Goal: Task Accomplishment & Management: Use online tool/utility

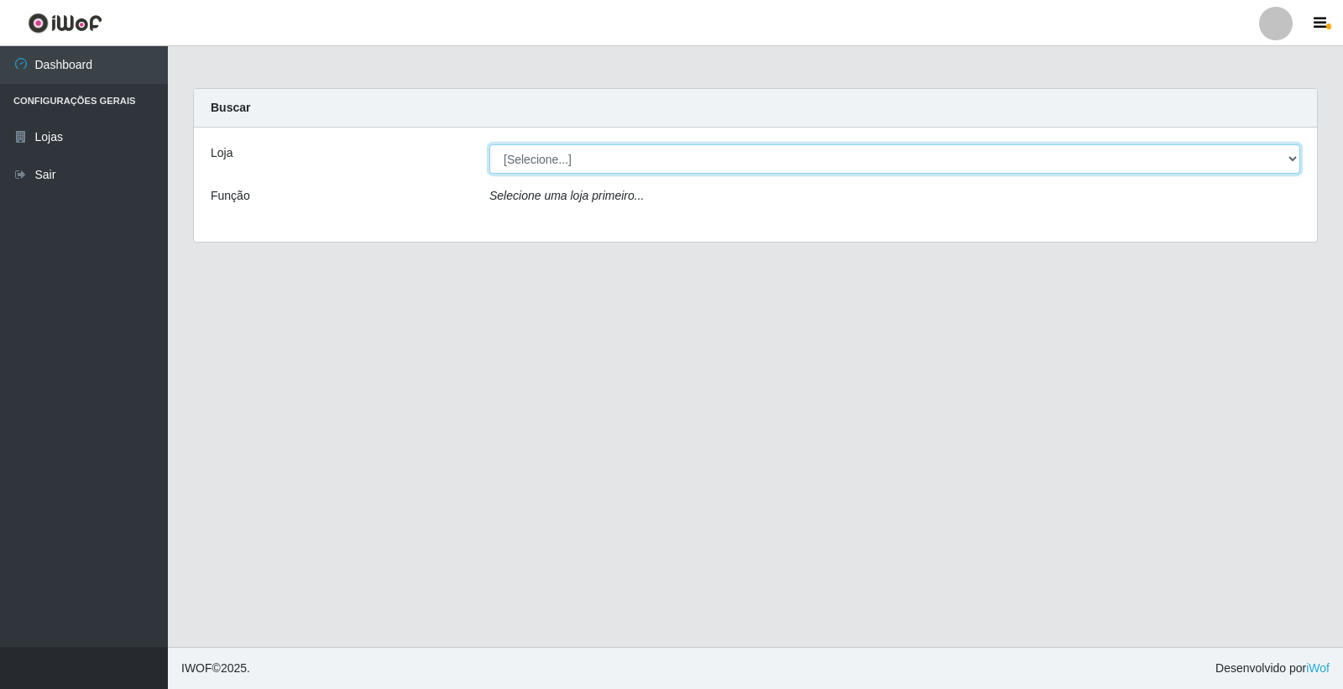
click at [1063, 170] on select "[Selecione...] O Feirão - [GEOGRAPHIC_DATA]" at bounding box center [894, 158] width 811 height 29
select select "327"
click at [489, 144] on select "[Selecione...] O Feirão - [GEOGRAPHIC_DATA]" at bounding box center [894, 158] width 811 height 29
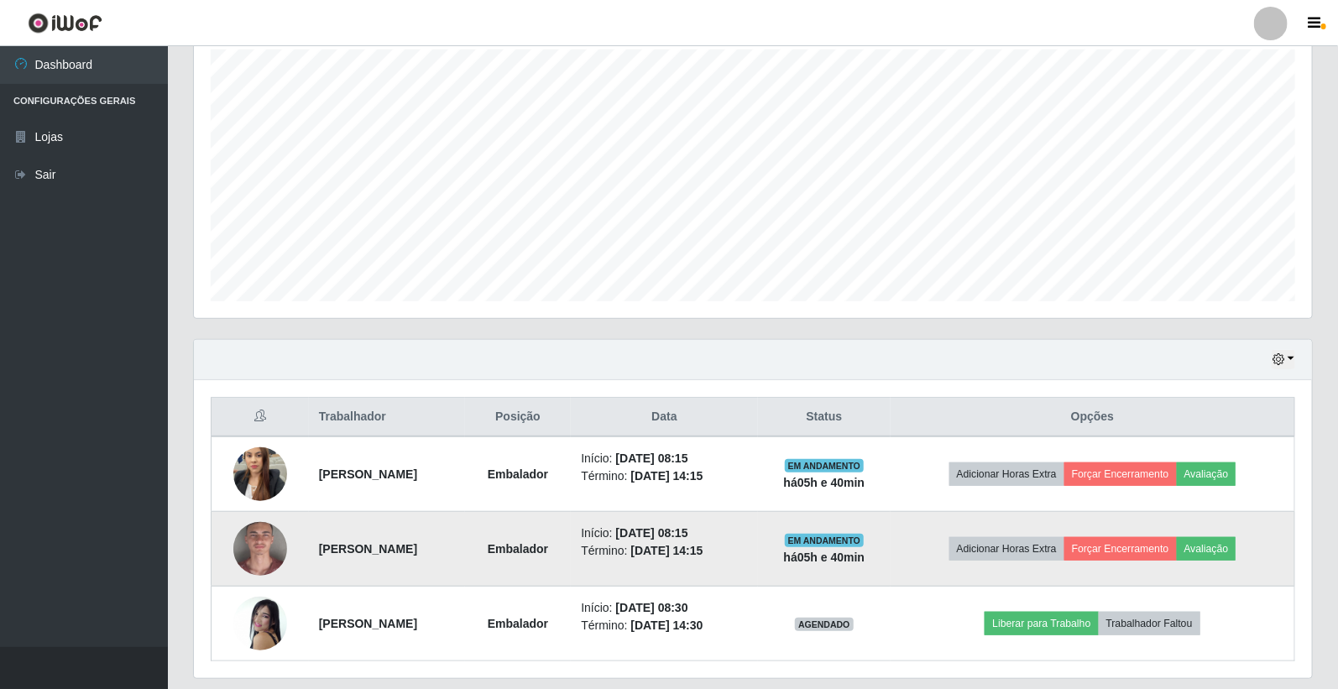
scroll to position [351, 0]
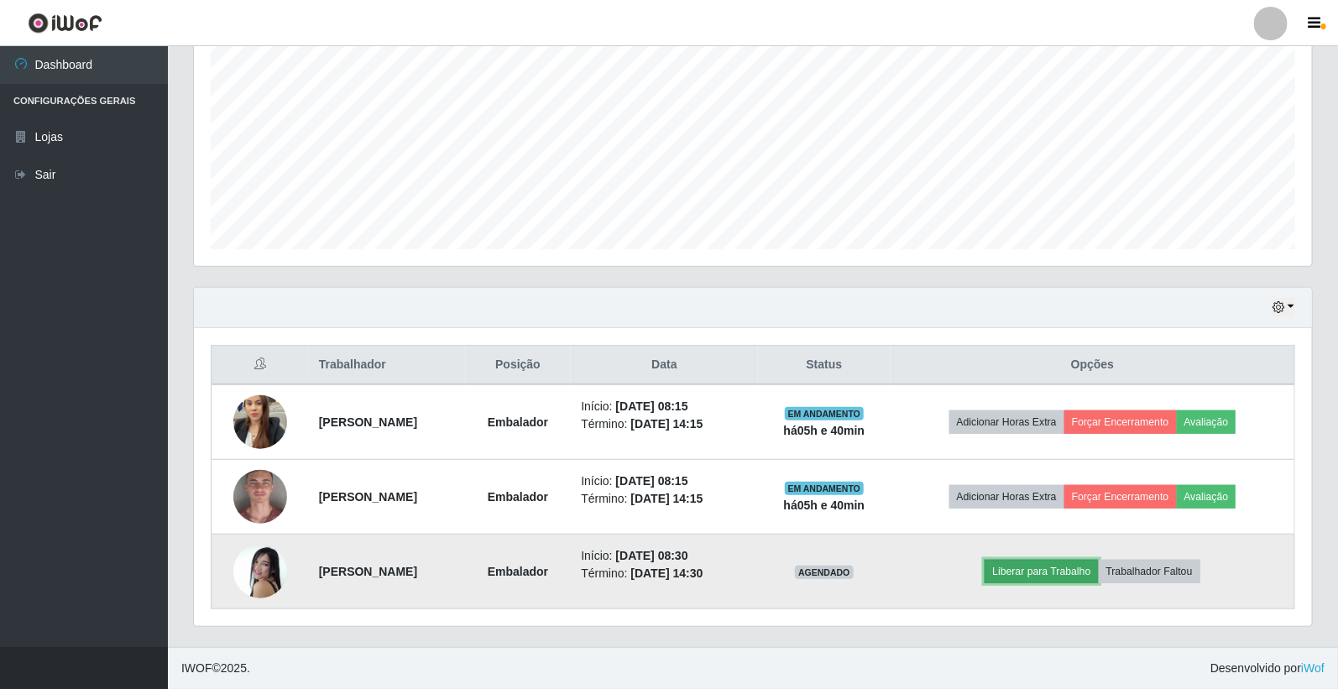
click at [1098, 568] on button "Liberar para Trabalho" at bounding box center [1041, 572] width 113 height 24
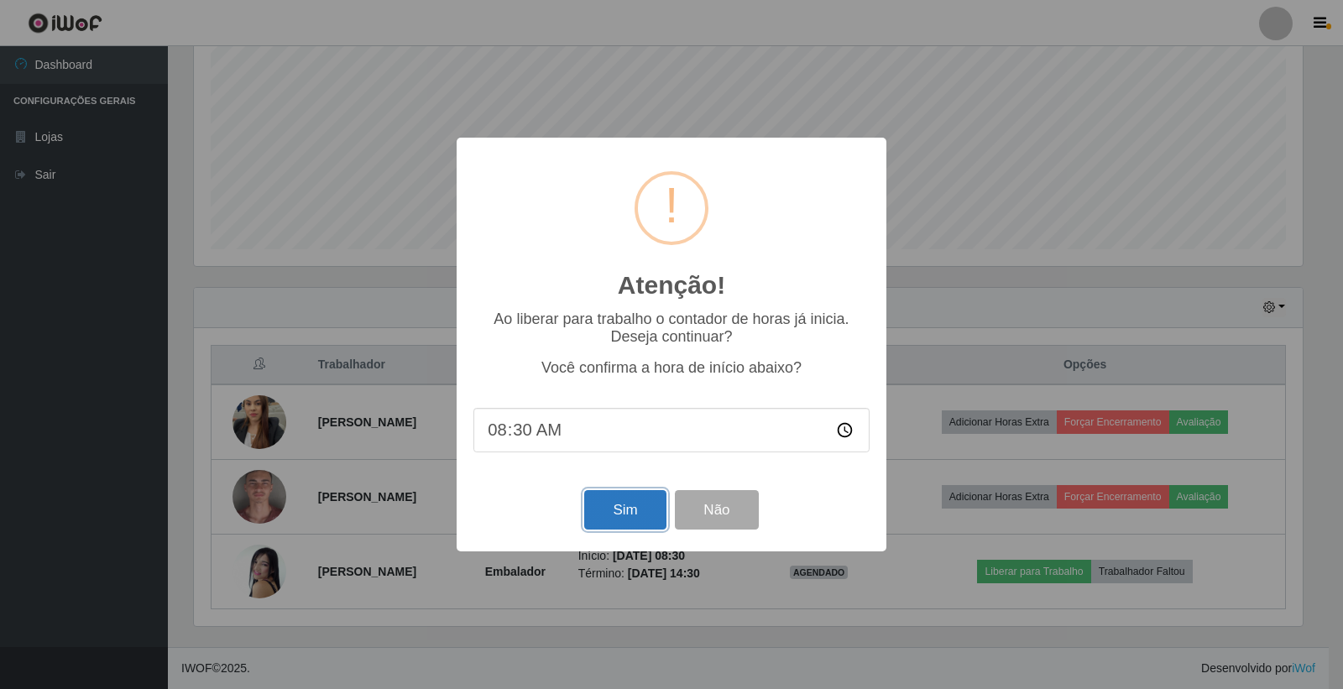
click at [635, 513] on button "Sim" at bounding box center [624, 509] width 81 height 39
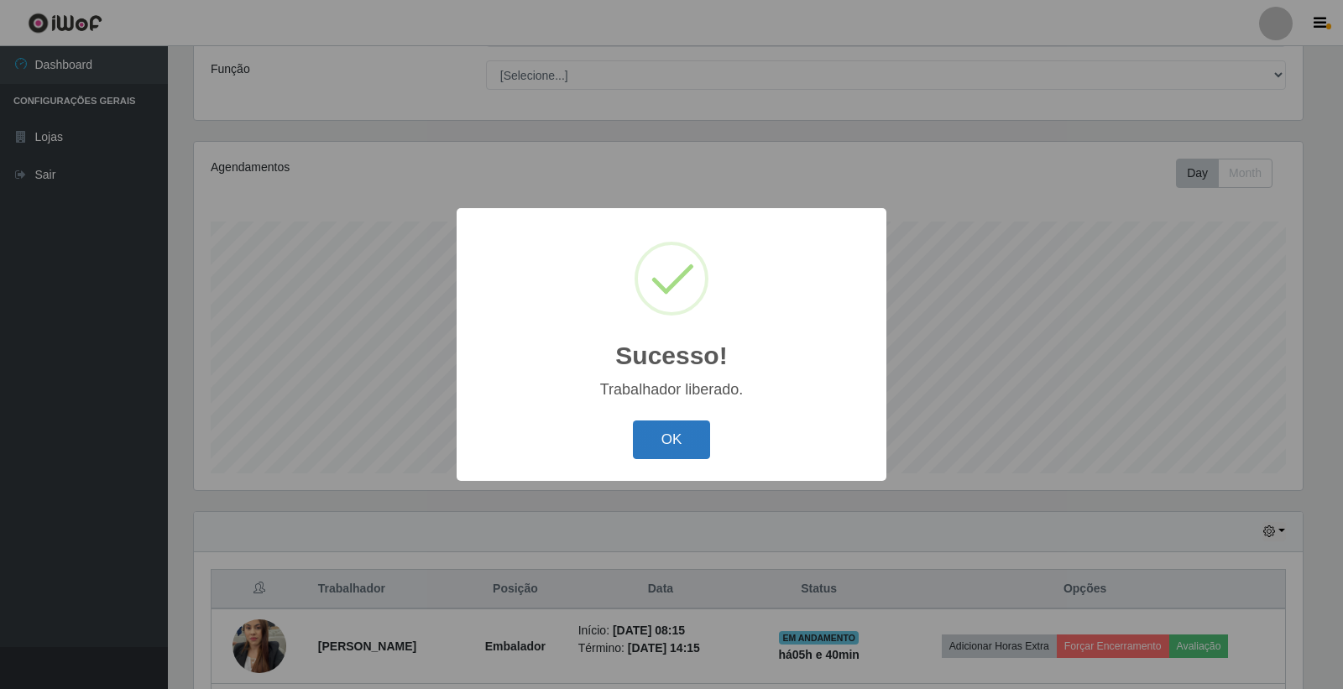
click at [642, 431] on button "OK" at bounding box center [672, 440] width 78 height 39
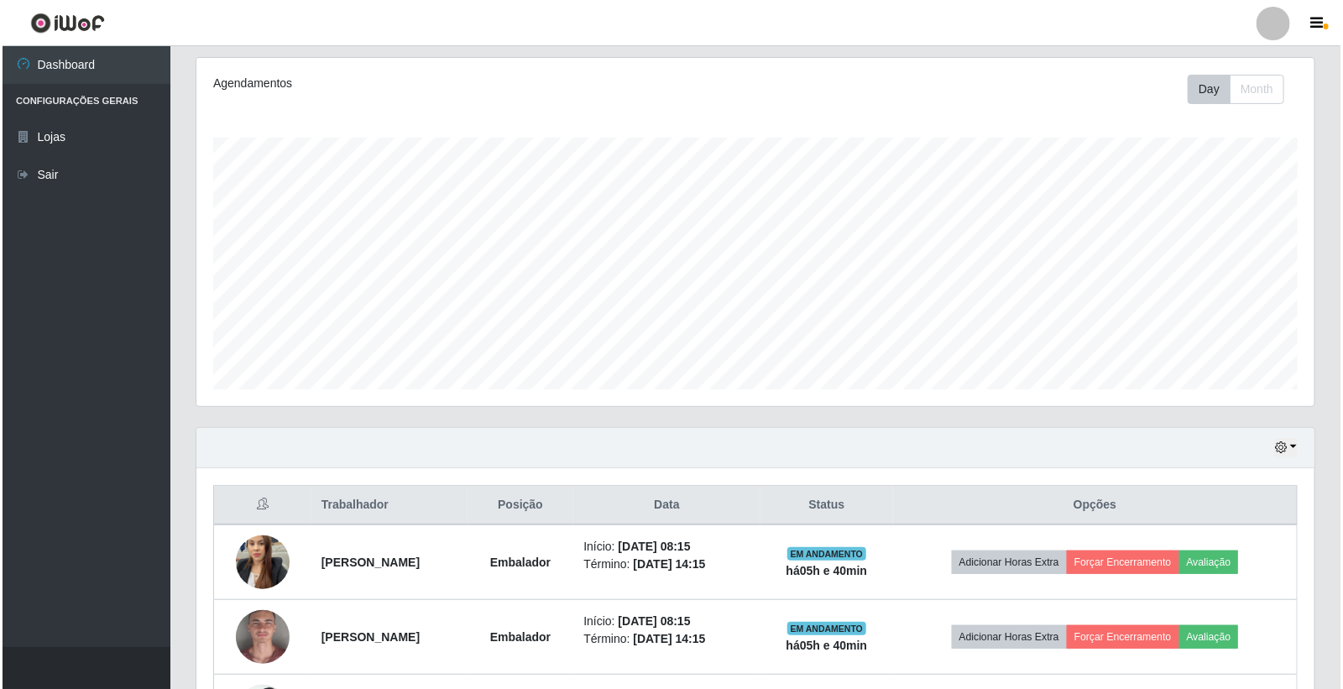
scroll to position [351, 0]
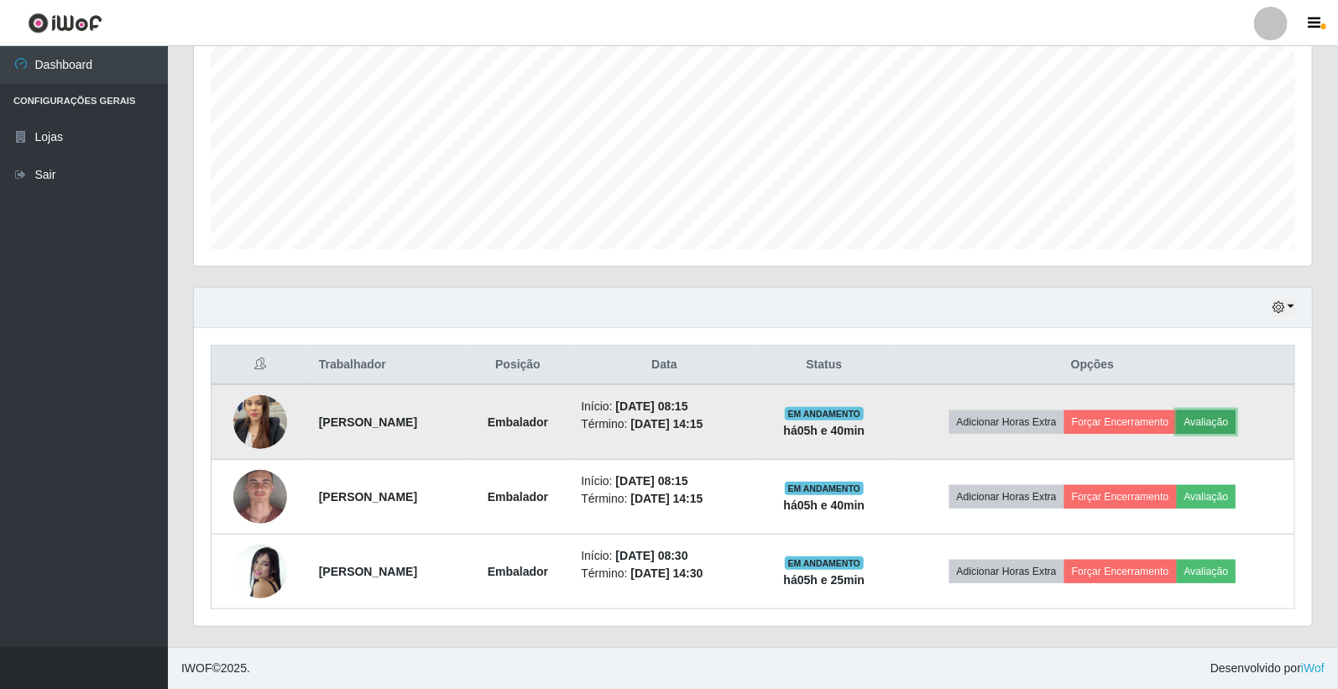
click at [1236, 420] on button "Avaliação" at bounding box center [1207, 422] width 60 height 24
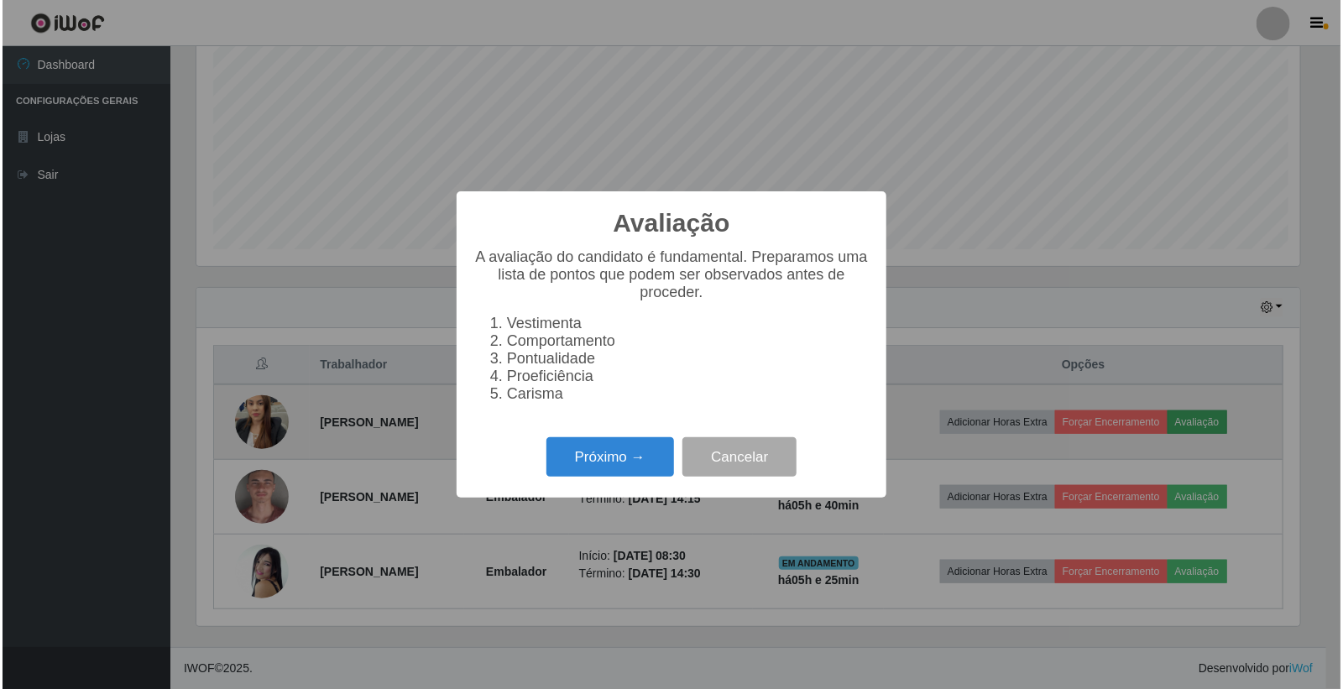
scroll to position [347, 1108]
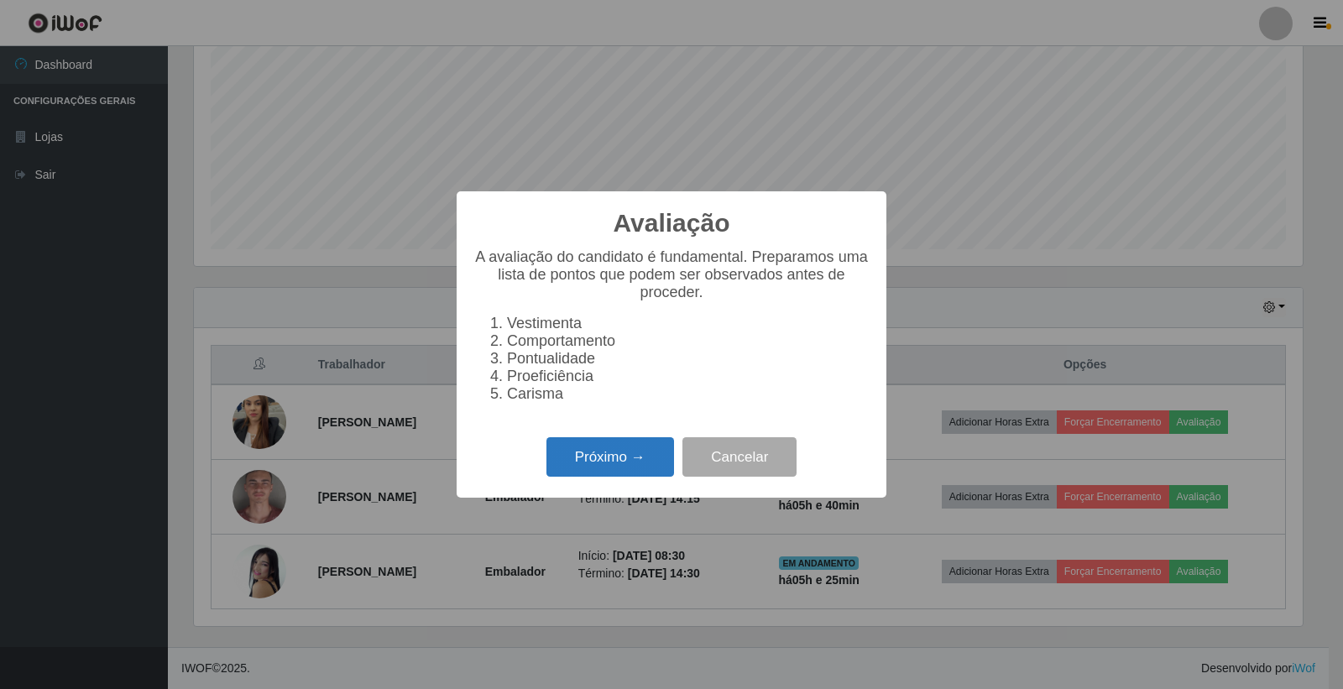
click at [630, 465] on button "Próximo →" at bounding box center [610, 456] width 128 height 39
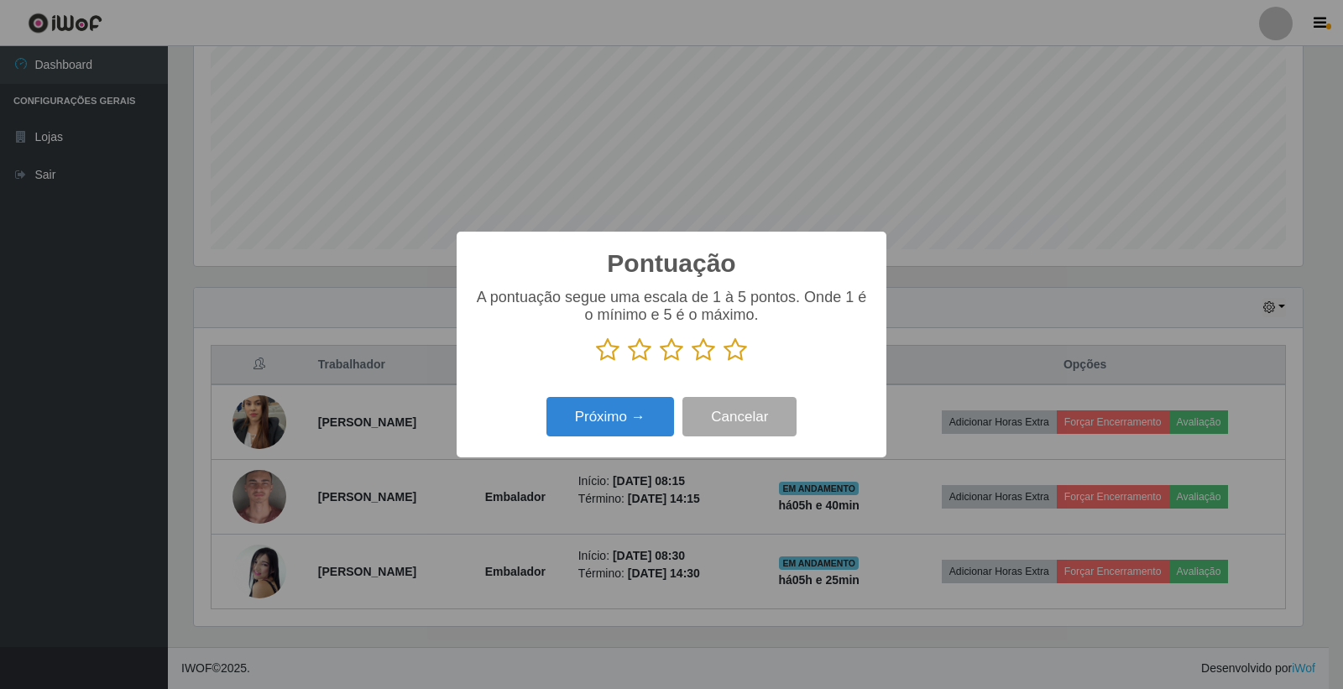
scroll to position [839000, 838239]
click at [708, 336] on div "A pontuação segue uma escala de 1 à 5 pontos. Onde 1 é o mínimo e 5 é o máximo." at bounding box center [671, 326] width 396 height 74
click at [711, 342] on icon at bounding box center [704, 349] width 24 height 25
click at [692, 363] on input "radio" at bounding box center [692, 363] width 0 height 0
click at [598, 422] on button "Próximo →" at bounding box center [610, 416] width 128 height 39
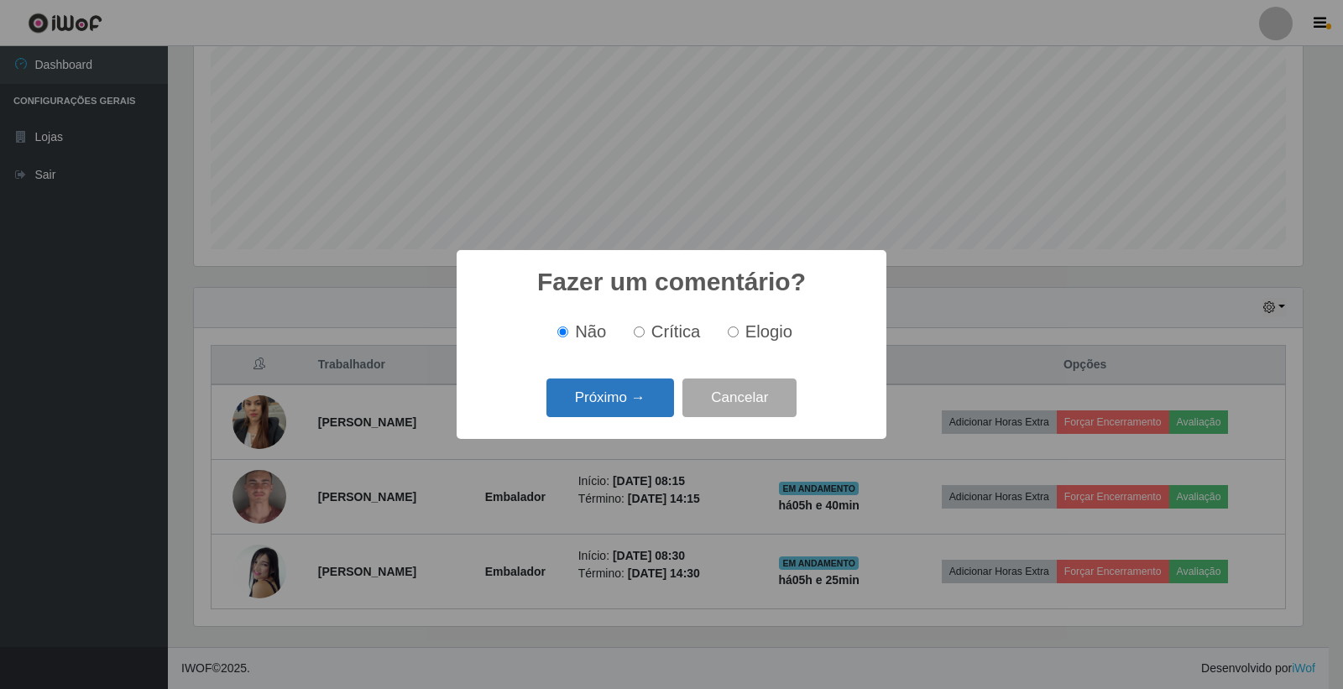
click at [643, 397] on button "Próximo →" at bounding box center [610, 398] width 128 height 39
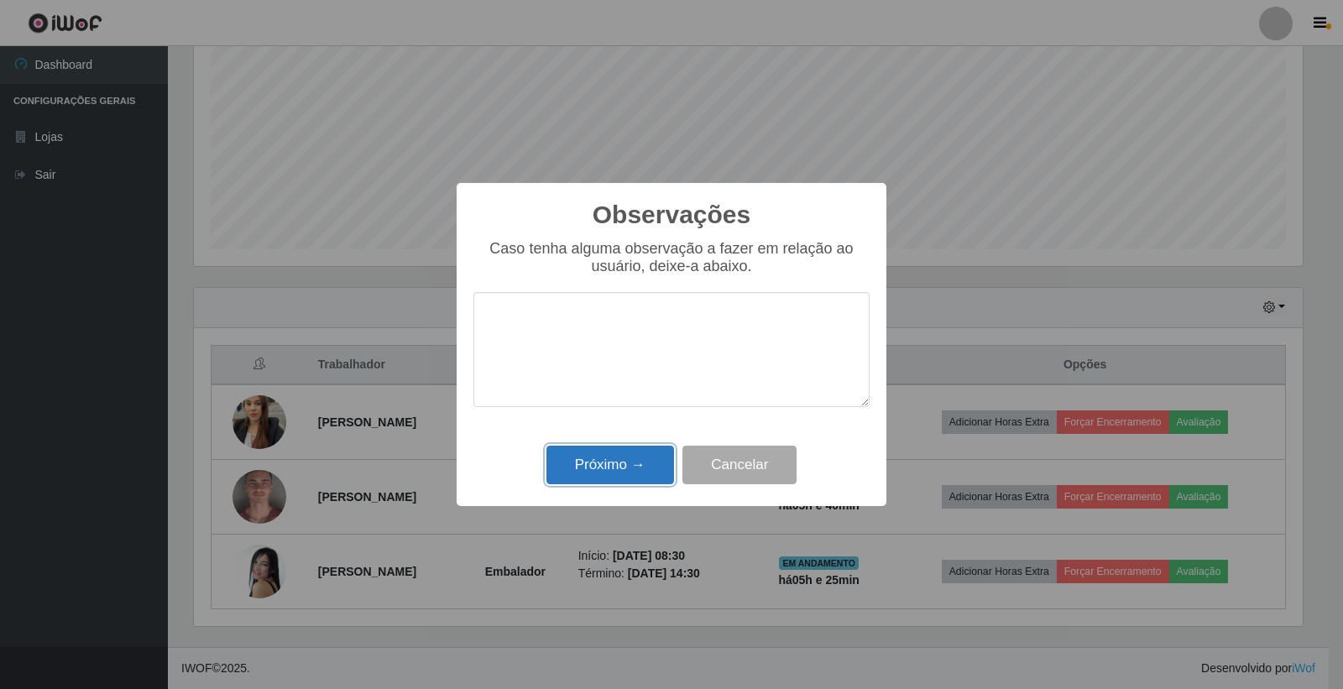
click at [624, 462] on button "Próximo →" at bounding box center [610, 465] width 128 height 39
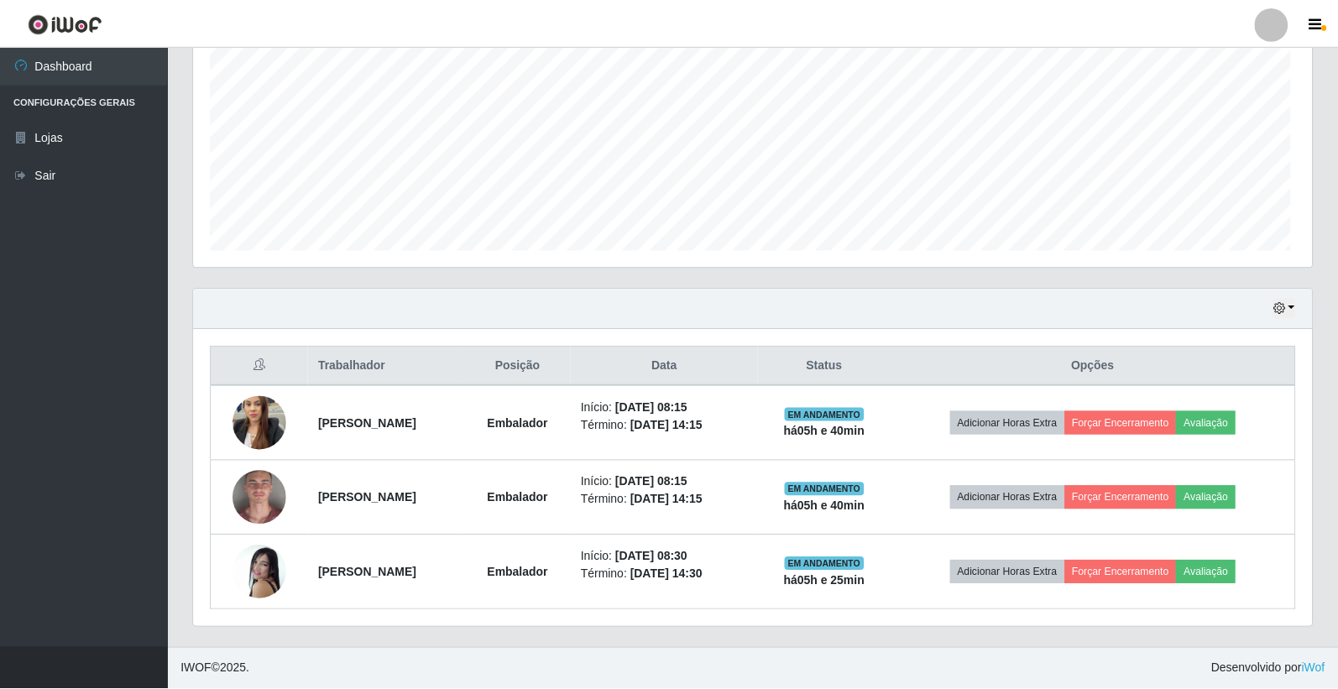
scroll to position [347, 1118]
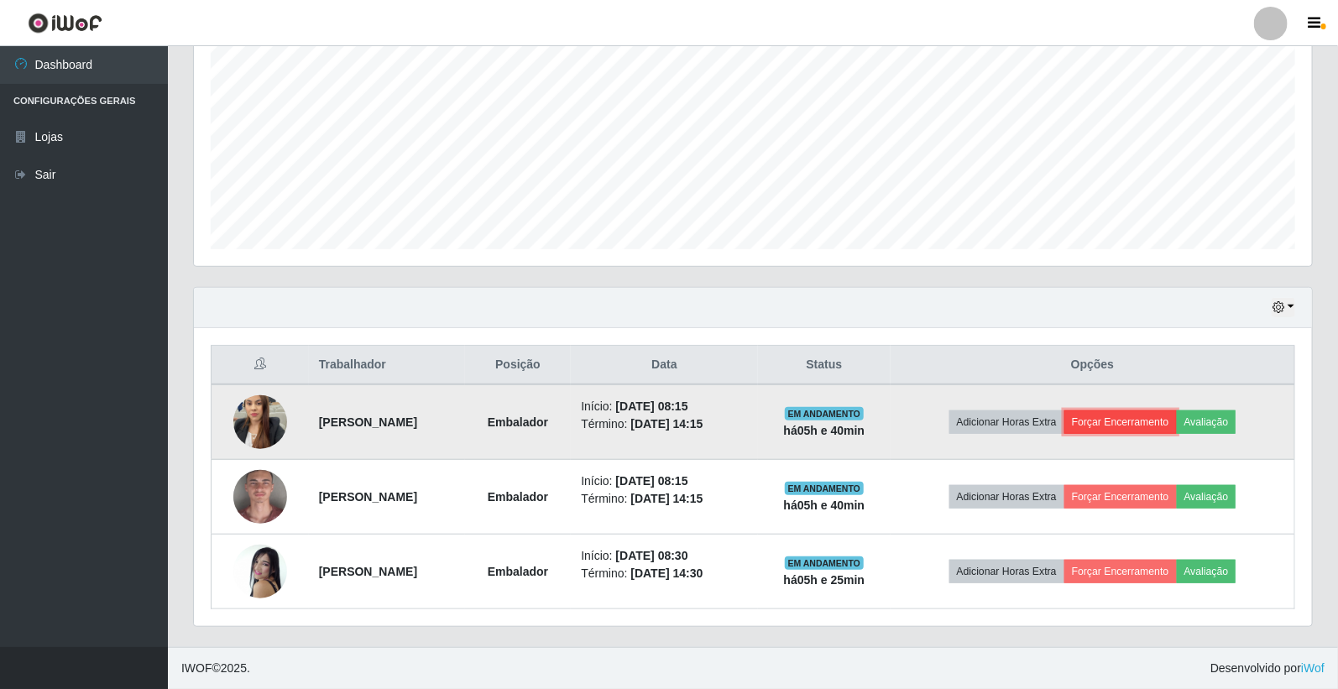
click at [1157, 411] on button "Forçar Encerramento" at bounding box center [1120, 422] width 112 height 24
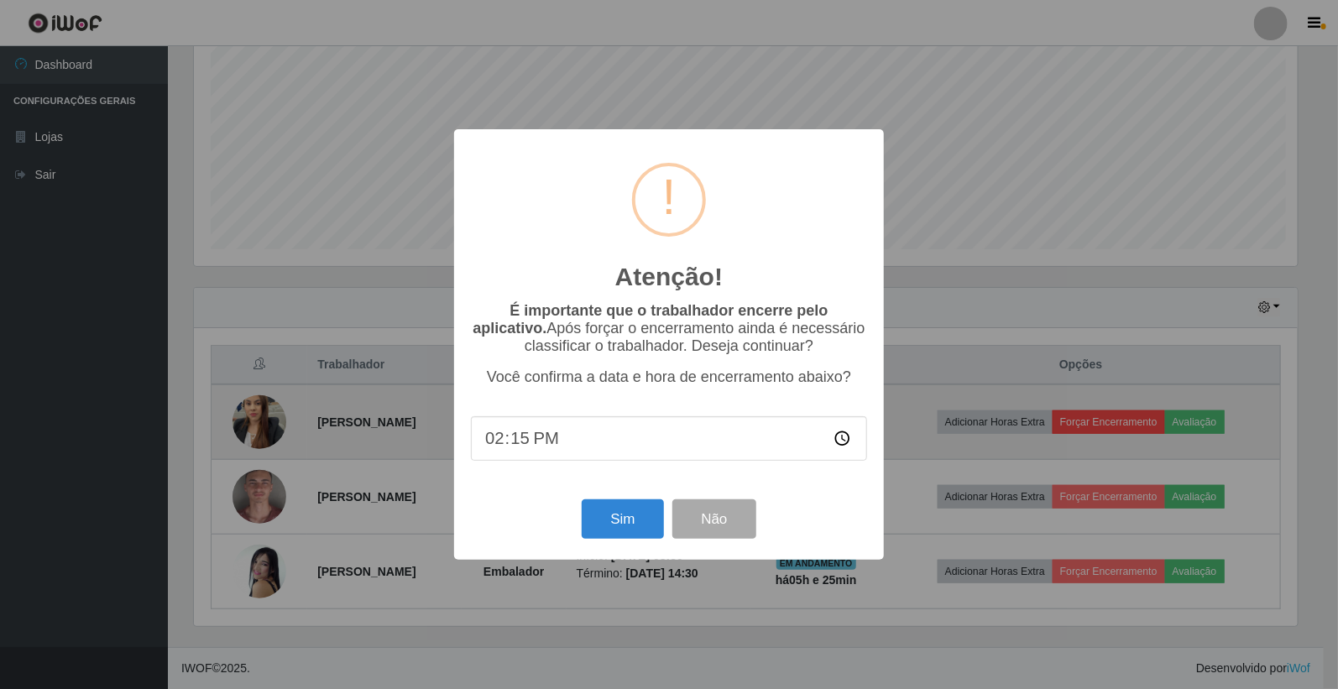
scroll to position [347, 1108]
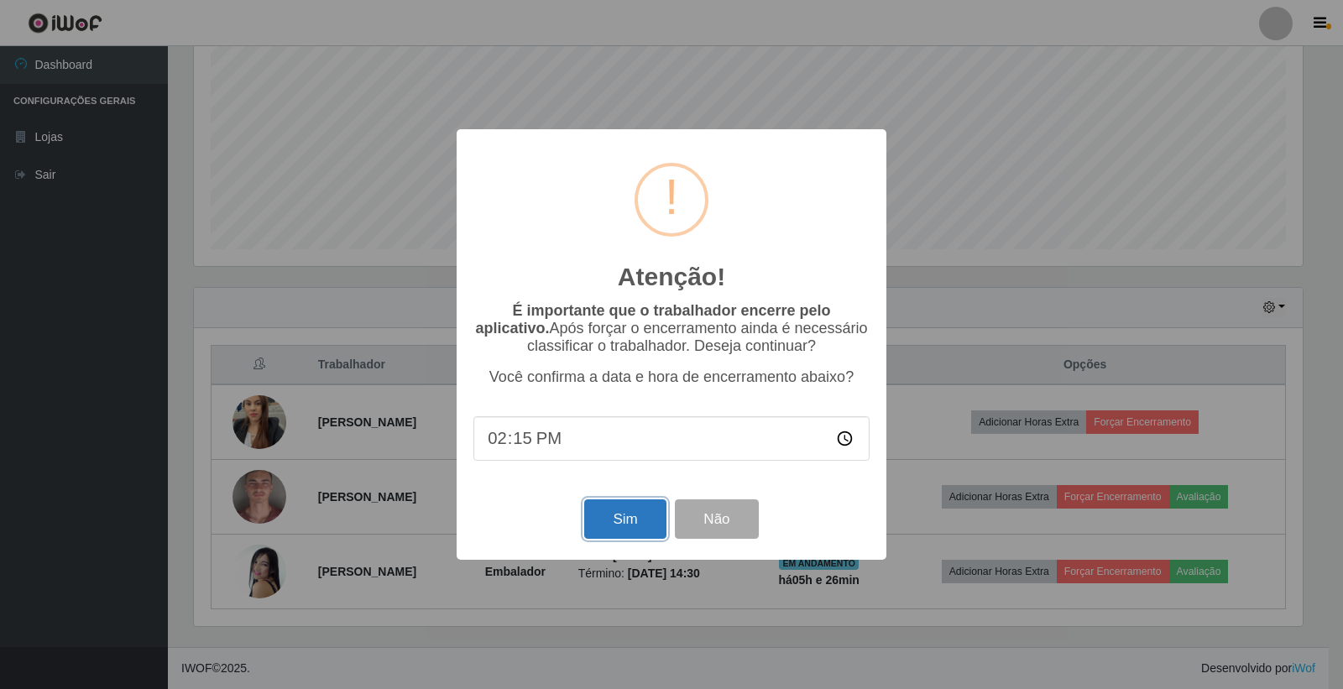
click at [634, 522] on button "Sim" at bounding box center [624, 518] width 81 height 39
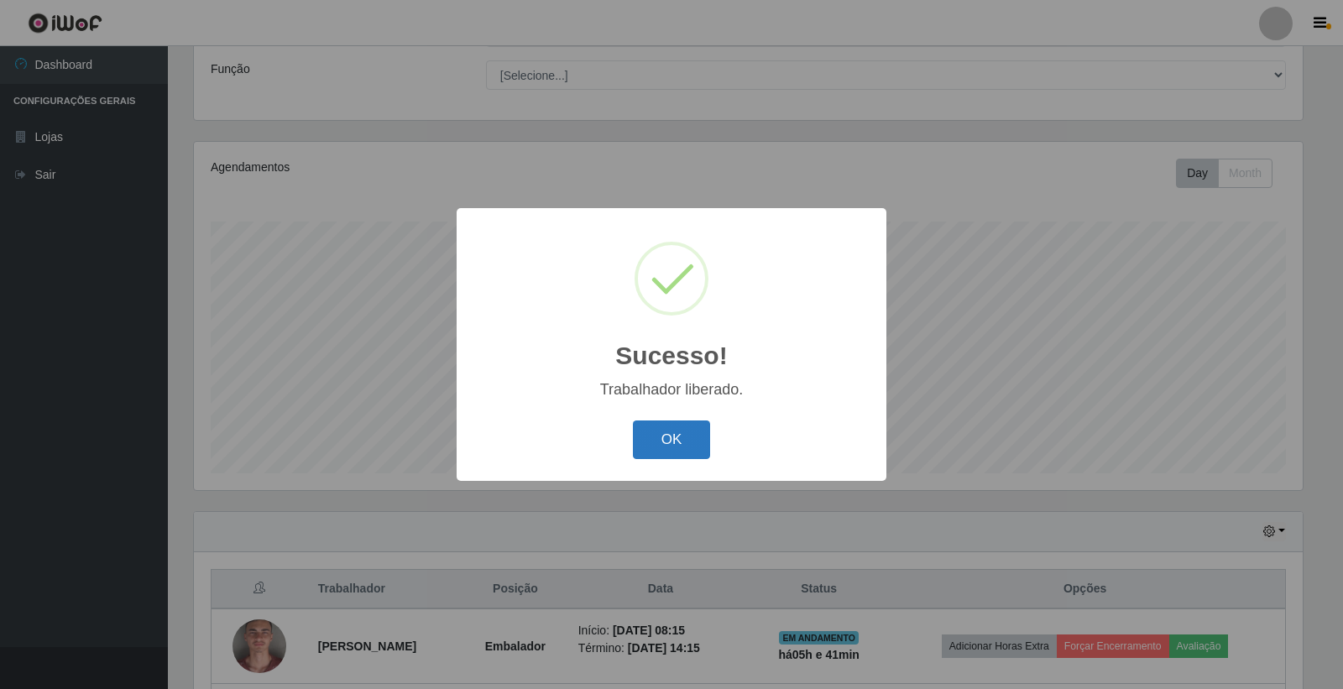
click at [644, 433] on button "OK" at bounding box center [672, 440] width 78 height 39
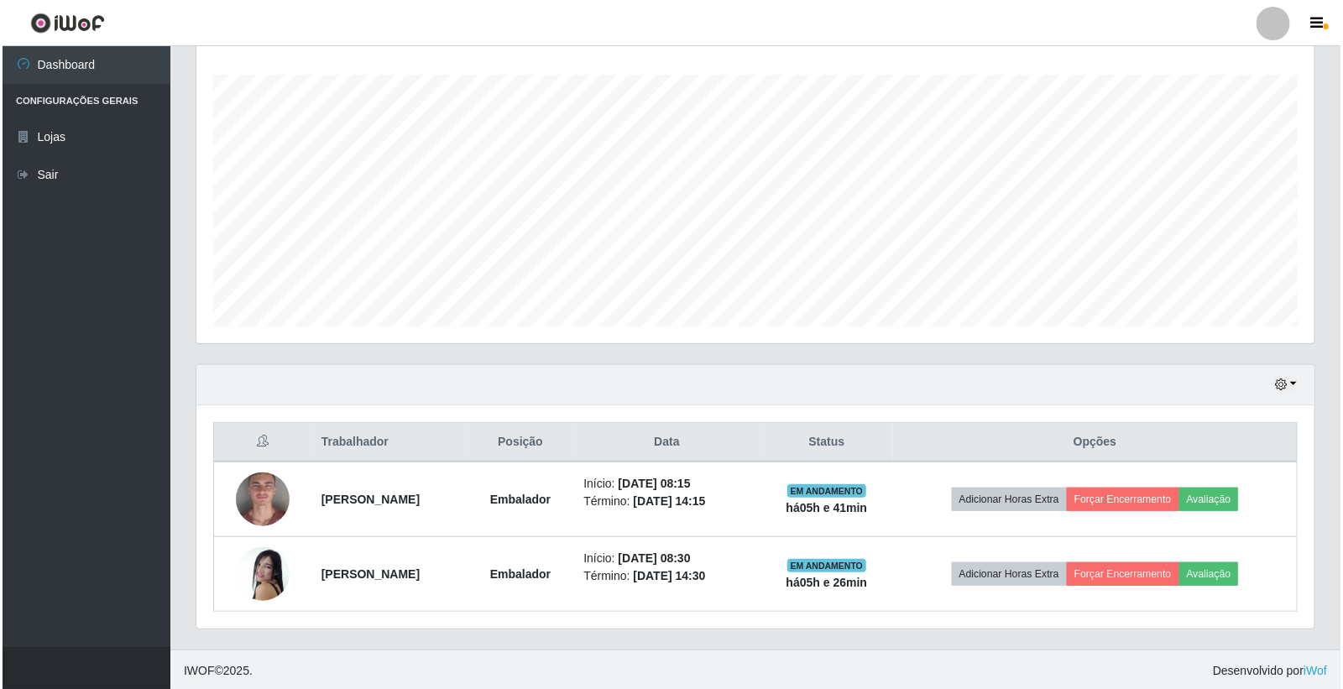
scroll to position [0, 0]
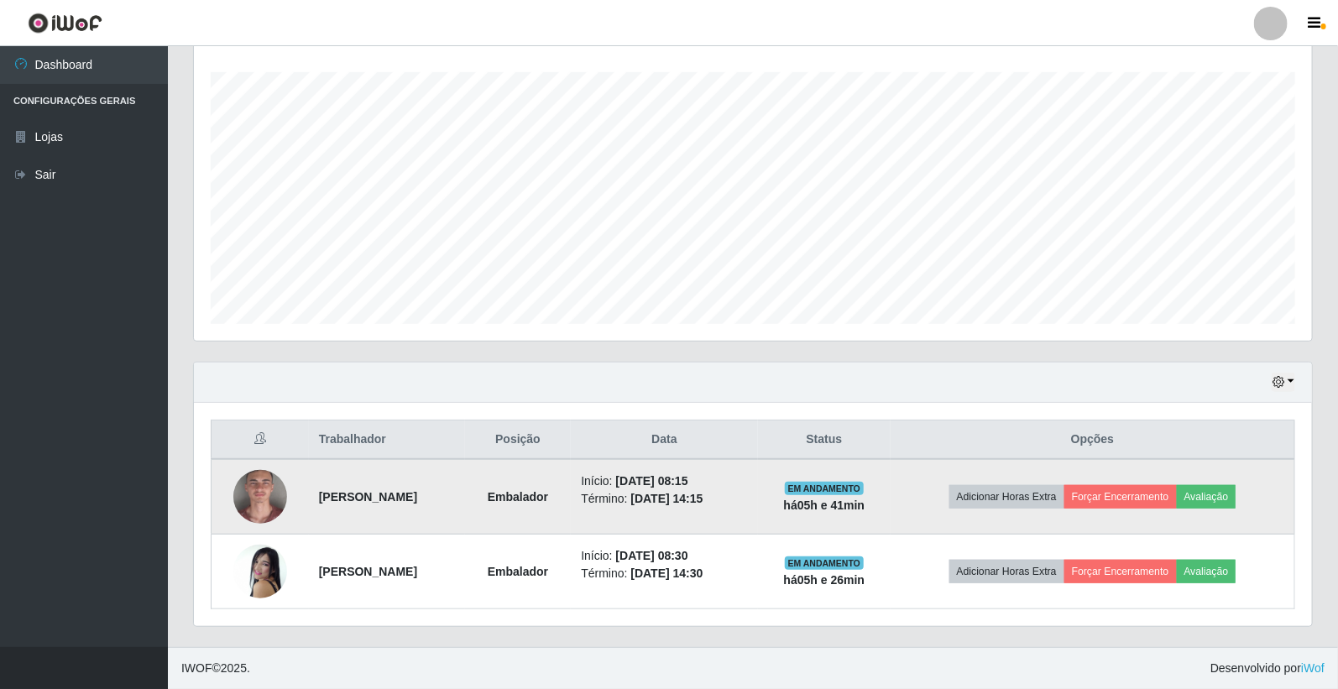
click at [1230, 479] on td "Adicionar Horas Extra Forçar Encerramento Avaliação" at bounding box center [1093, 497] width 404 height 76
click at [1236, 489] on button "Avaliação" at bounding box center [1207, 497] width 60 height 24
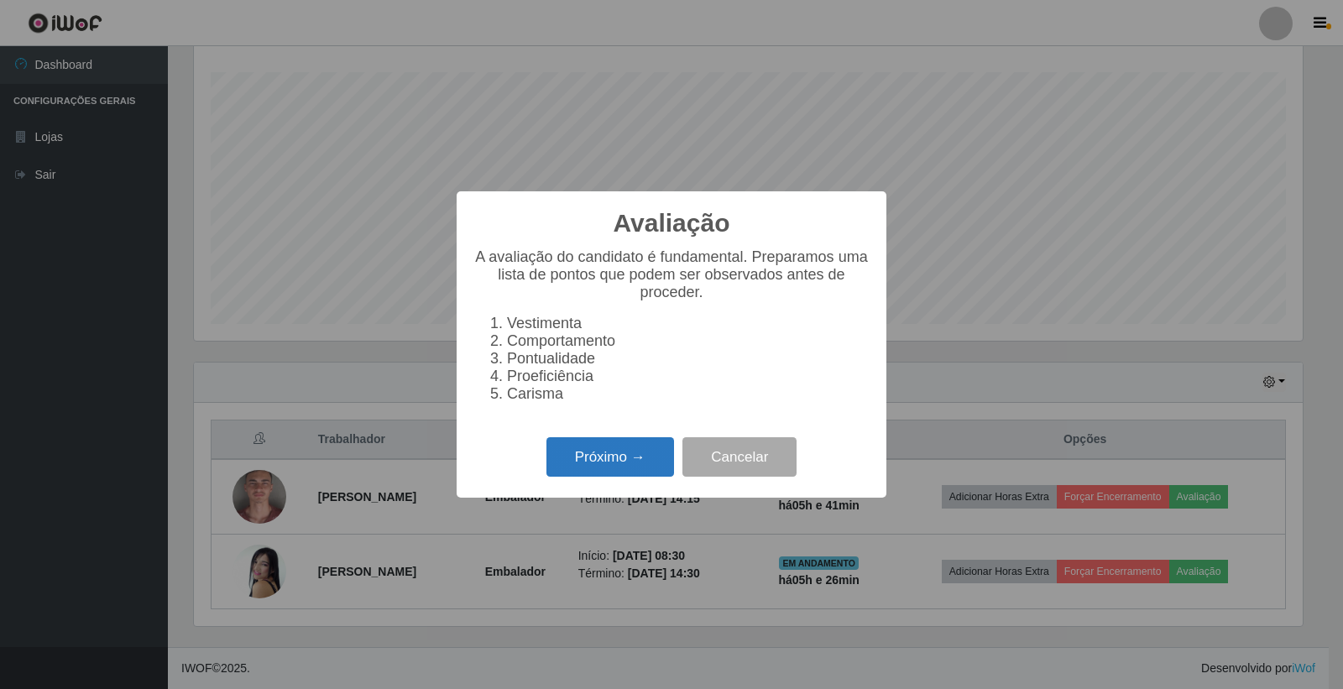
click at [590, 468] on button "Próximo →" at bounding box center [610, 456] width 128 height 39
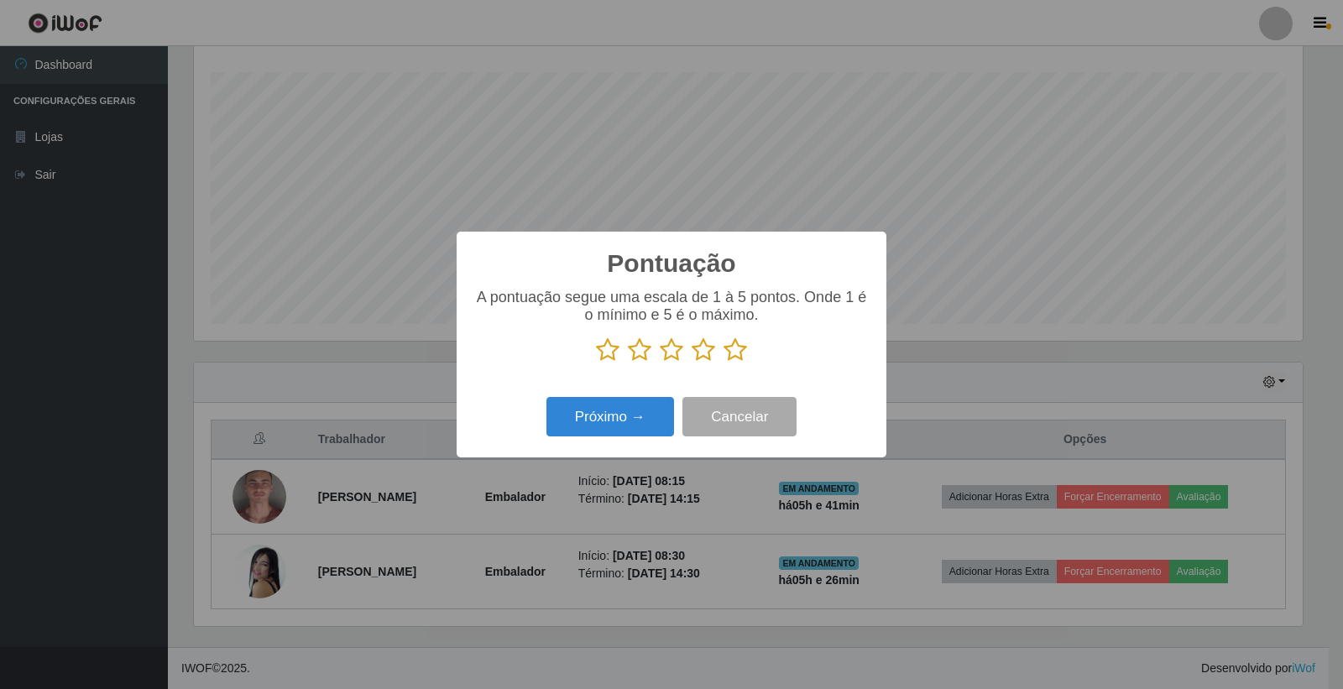
click at [735, 345] on icon at bounding box center [736, 349] width 24 height 25
click at [724, 363] on input "radio" at bounding box center [724, 363] width 0 height 0
click at [646, 422] on button "Próximo →" at bounding box center [610, 416] width 128 height 39
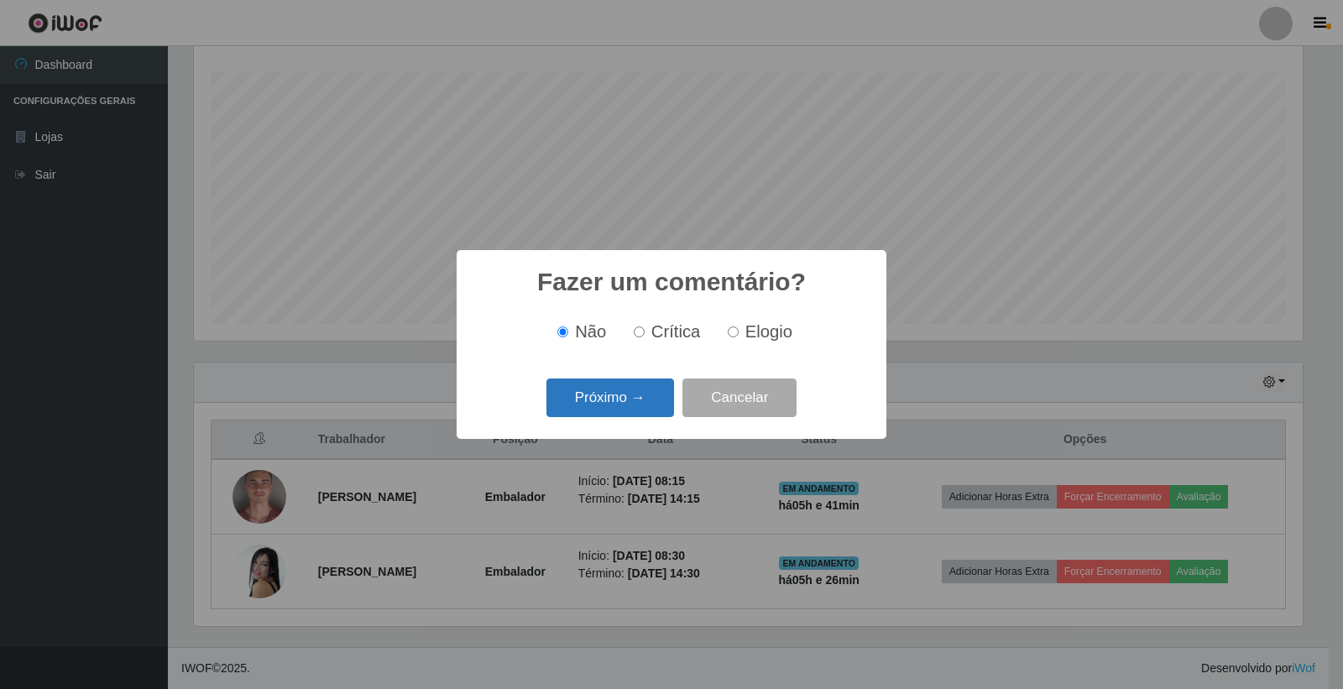
click at [639, 396] on button "Próximo →" at bounding box center [610, 398] width 128 height 39
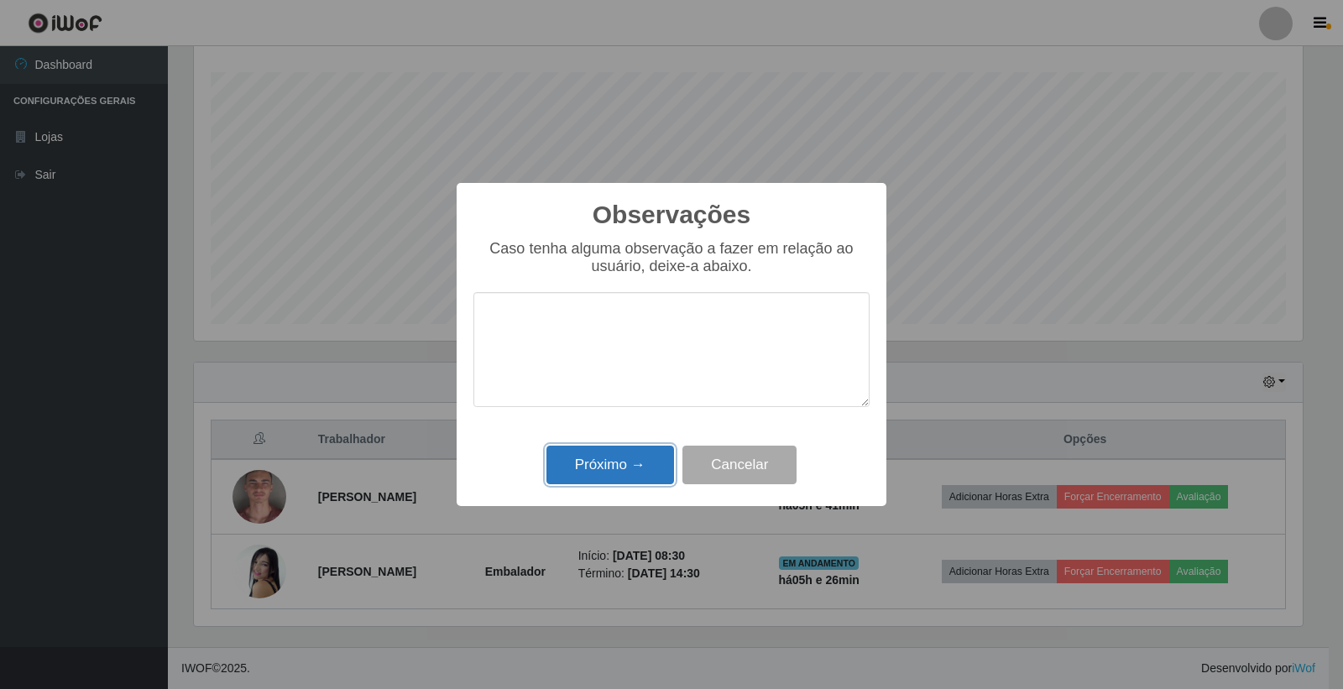
click at [627, 470] on button "Próximo →" at bounding box center [610, 465] width 128 height 39
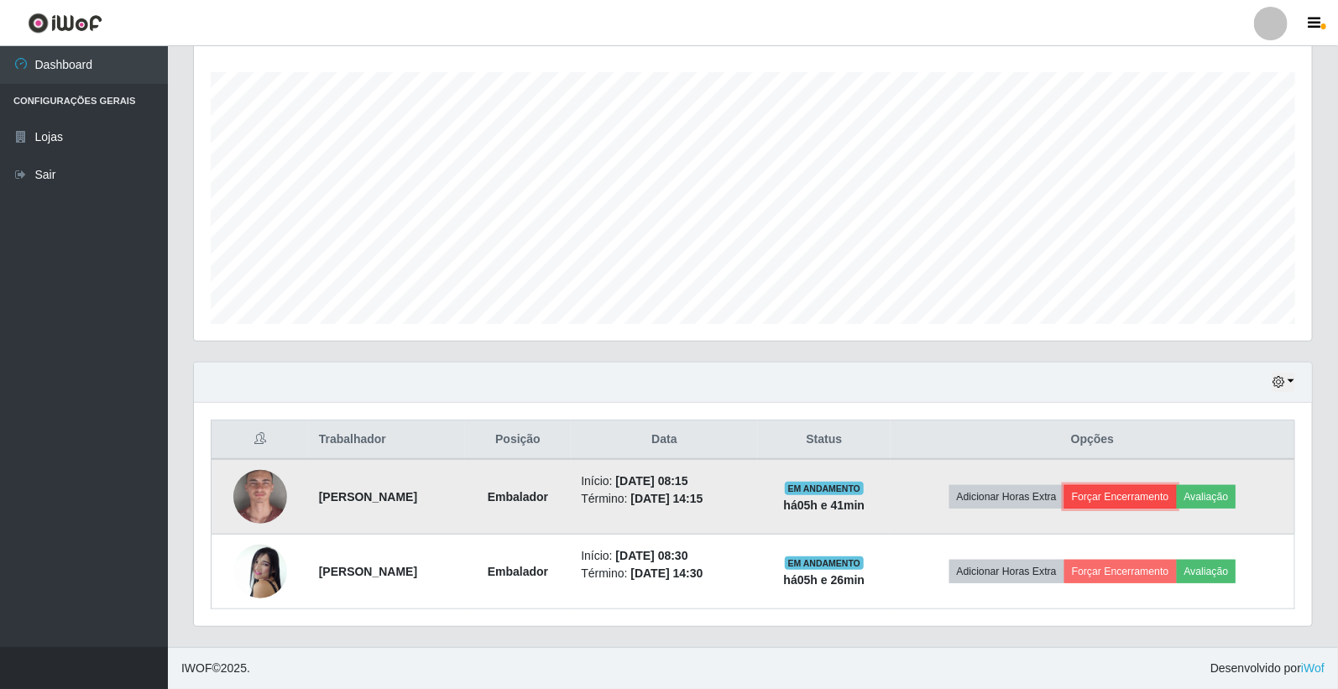
click at [1167, 493] on button "Forçar Encerramento" at bounding box center [1120, 497] width 112 height 24
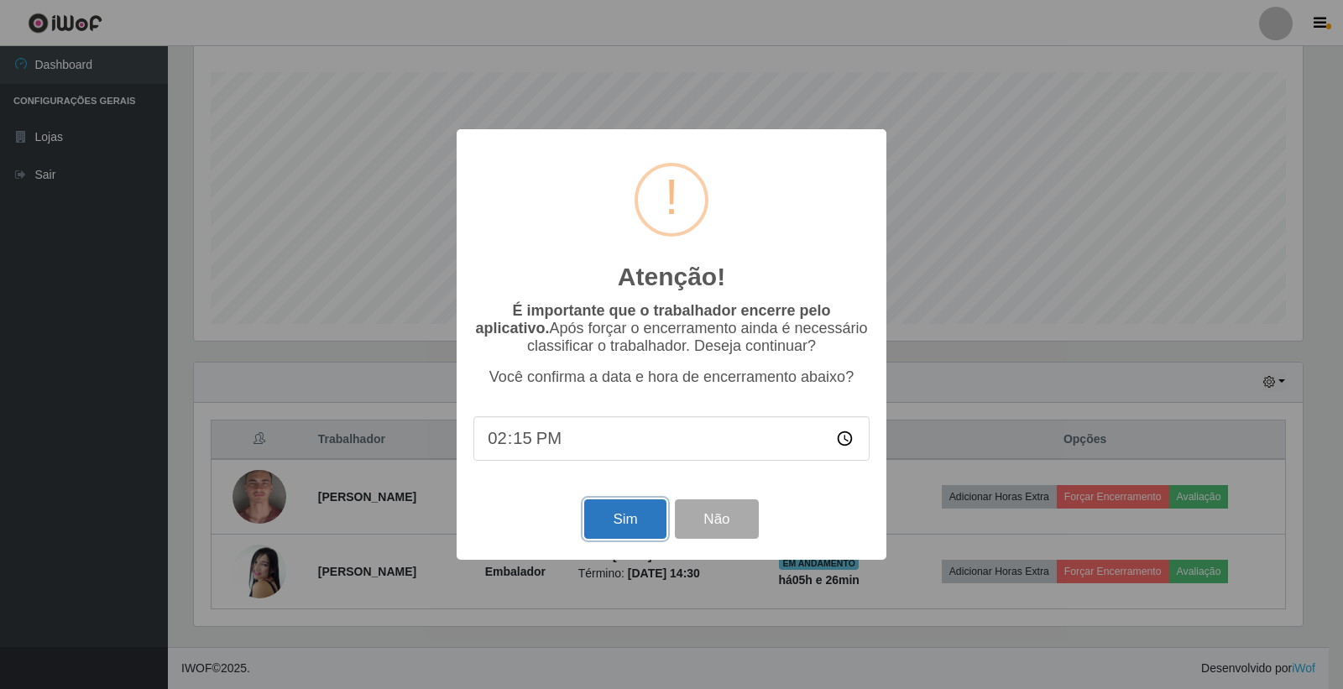
click at [652, 521] on button "Sim" at bounding box center [624, 518] width 81 height 39
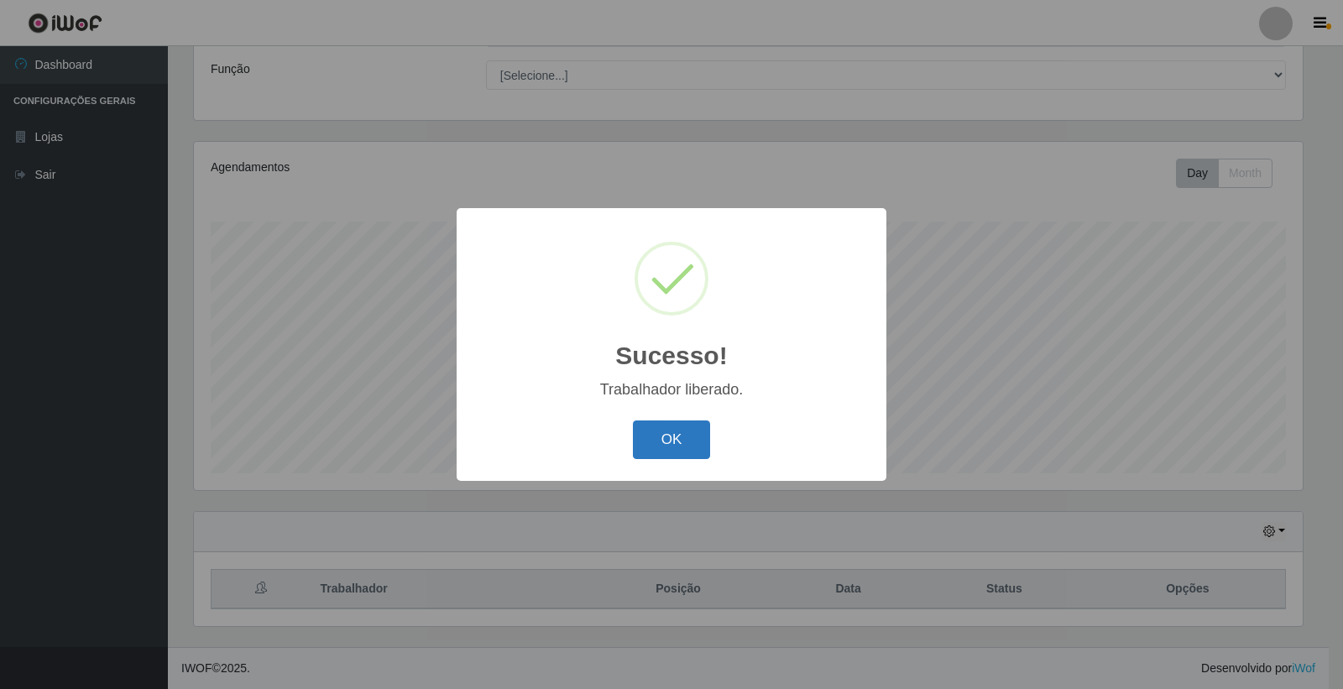
click at [668, 449] on button "OK" at bounding box center [672, 440] width 78 height 39
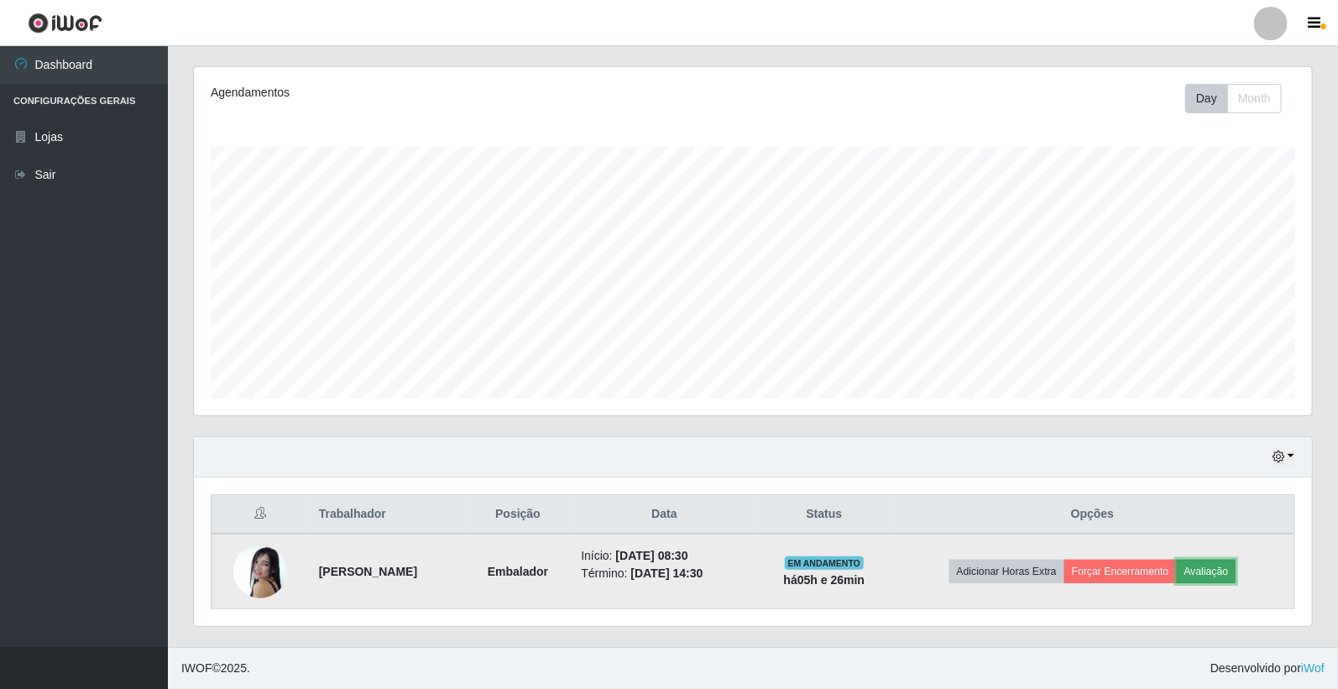
click at [1235, 563] on button "Avaliação" at bounding box center [1207, 572] width 60 height 24
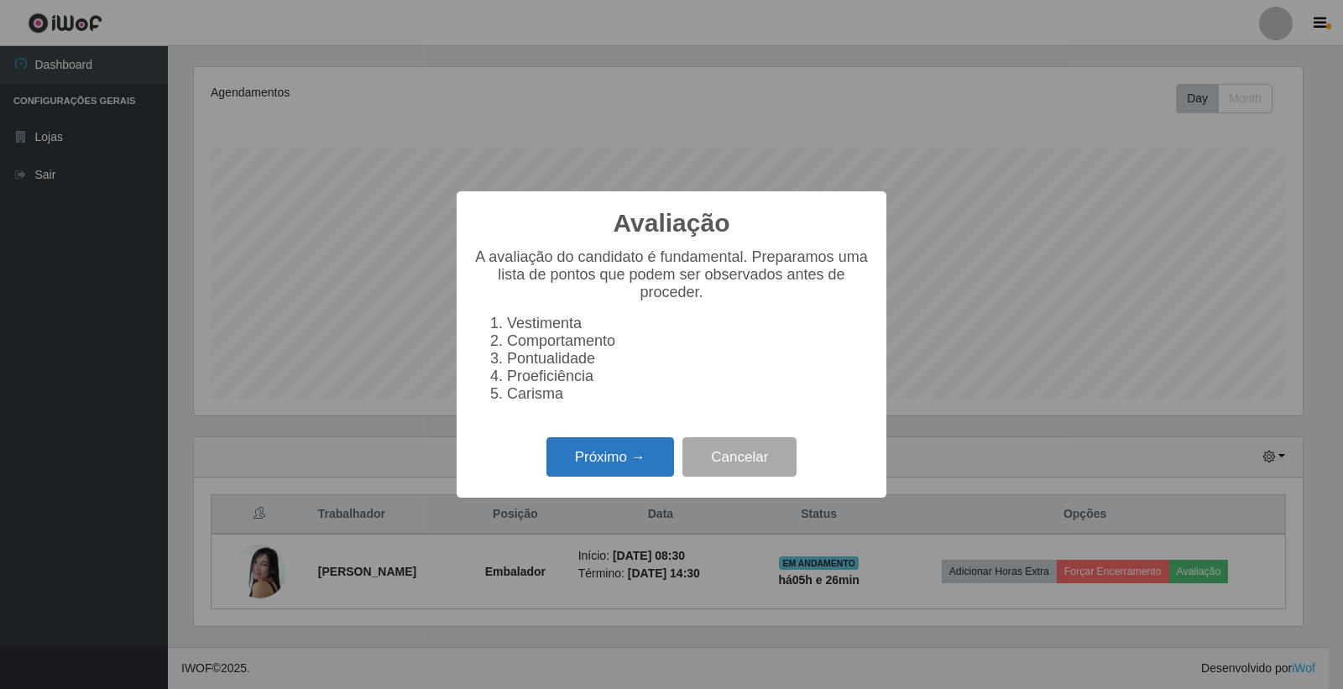
click at [617, 451] on button "Próximo →" at bounding box center [610, 456] width 128 height 39
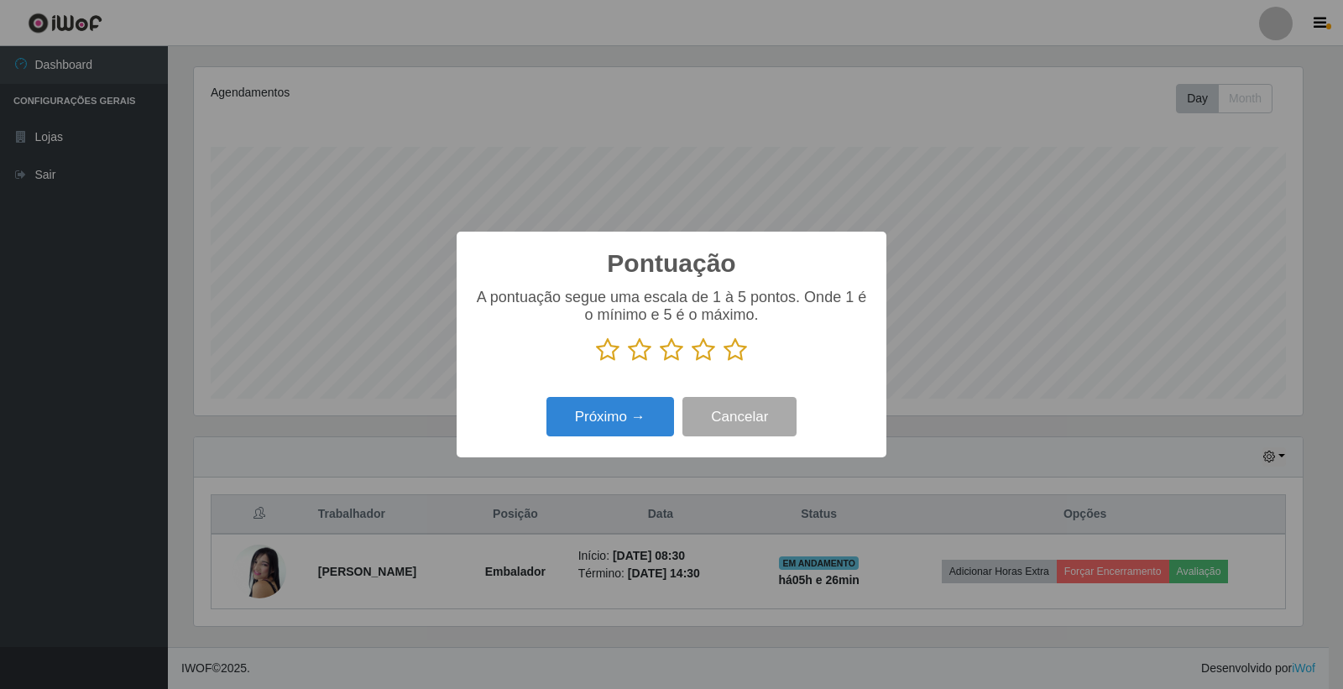
click at [734, 354] on icon at bounding box center [736, 349] width 24 height 25
click at [724, 363] on input "radio" at bounding box center [724, 363] width 0 height 0
click at [656, 407] on button "Próximo →" at bounding box center [610, 416] width 128 height 39
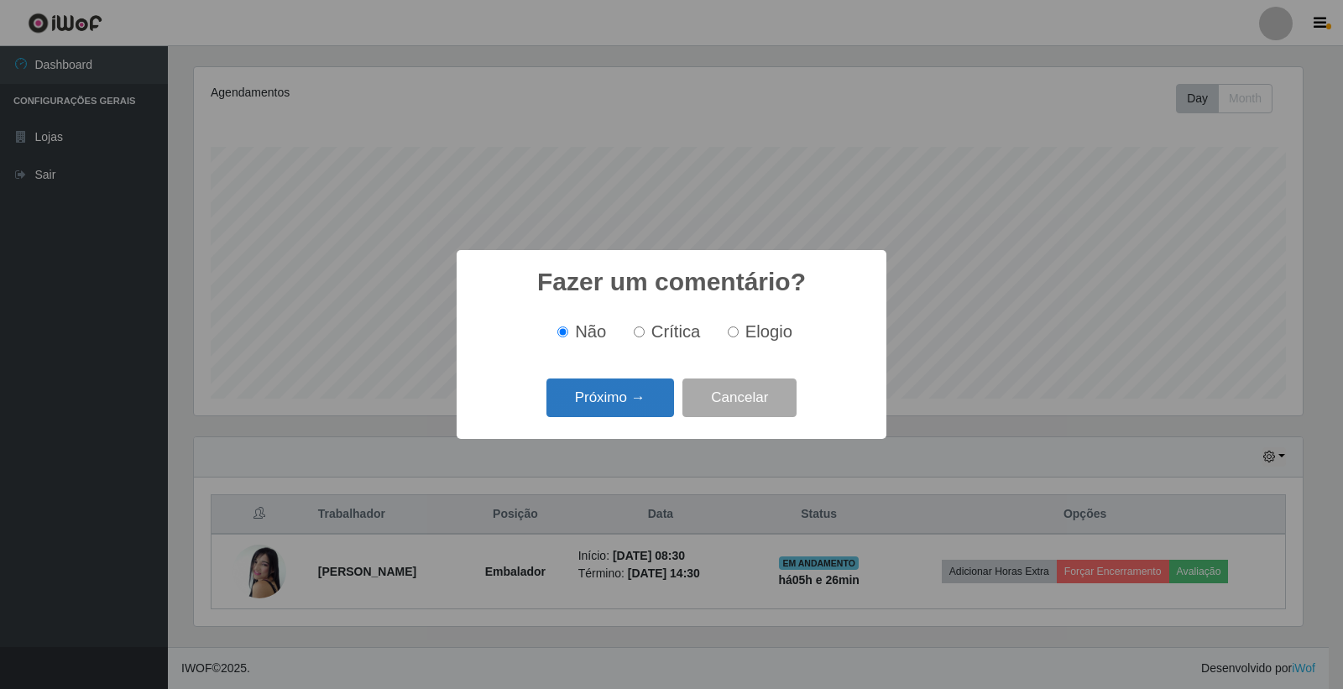
click at [644, 407] on button "Próximo →" at bounding box center [610, 398] width 128 height 39
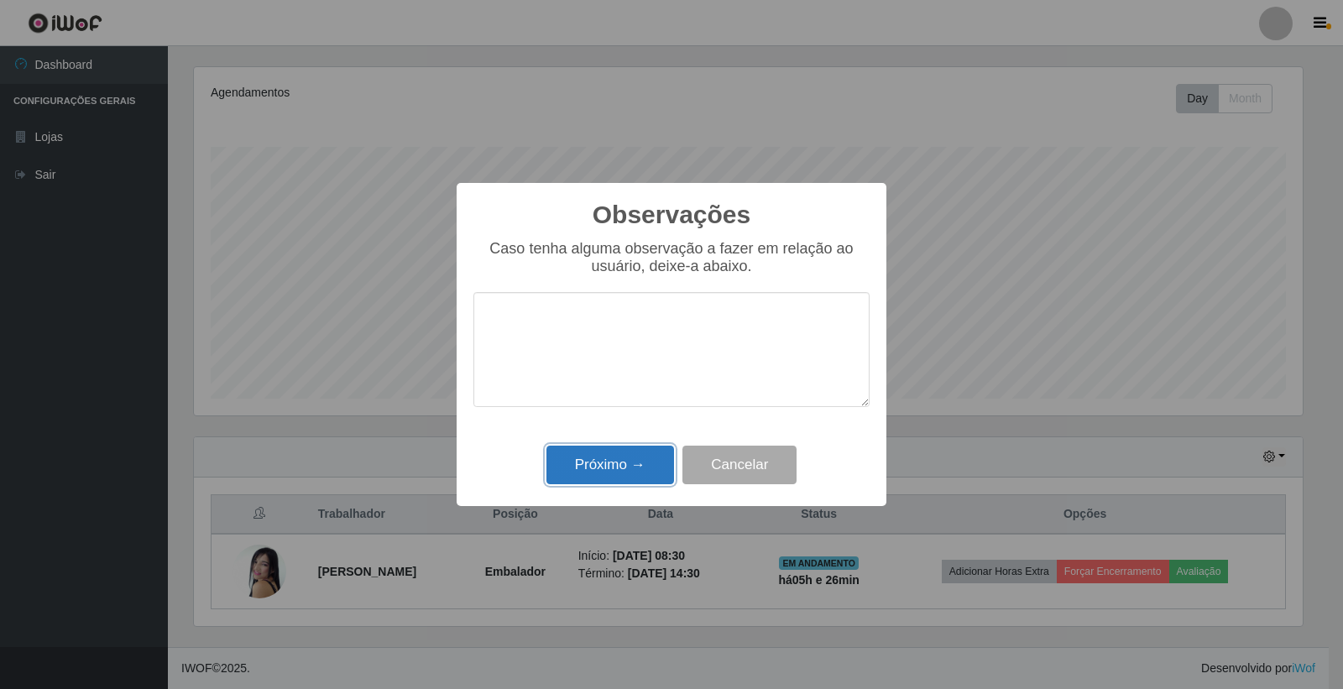
click at [584, 474] on button "Próximo →" at bounding box center [610, 465] width 128 height 39
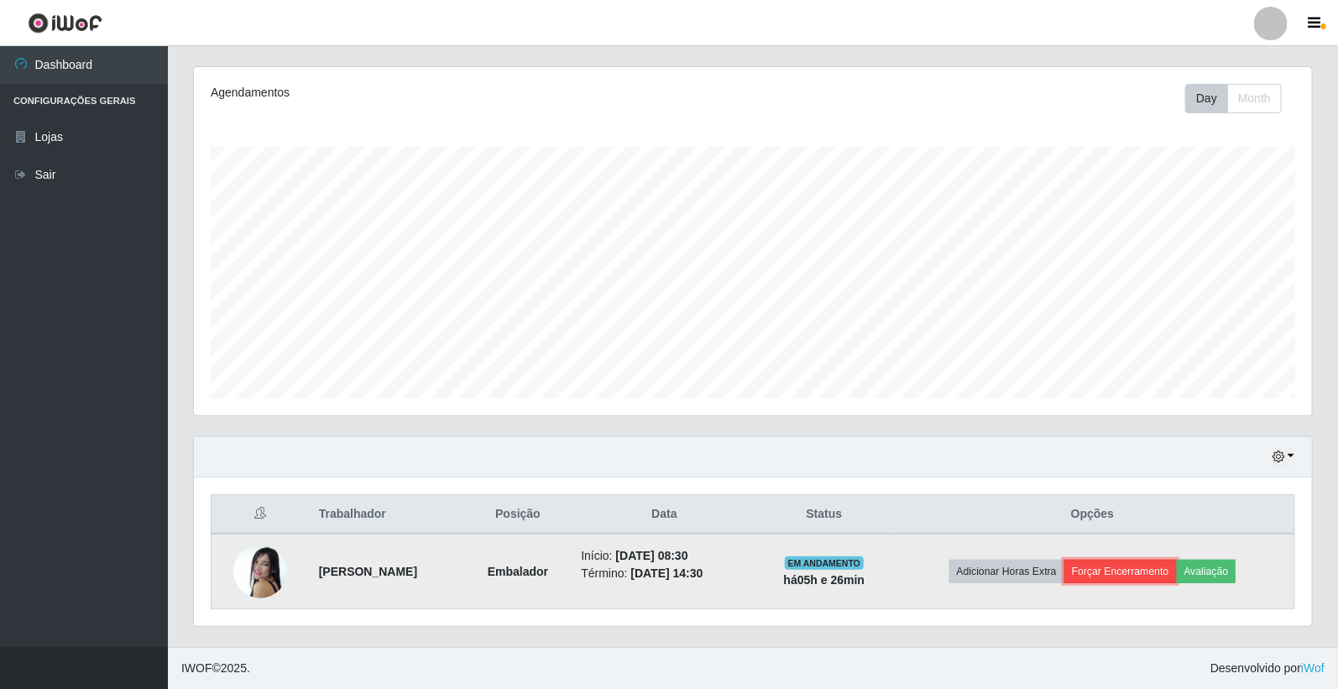
click at [1162, 582] on button "Forçar Encerramento" at bounding box center [1120, 572] width 112 height 24
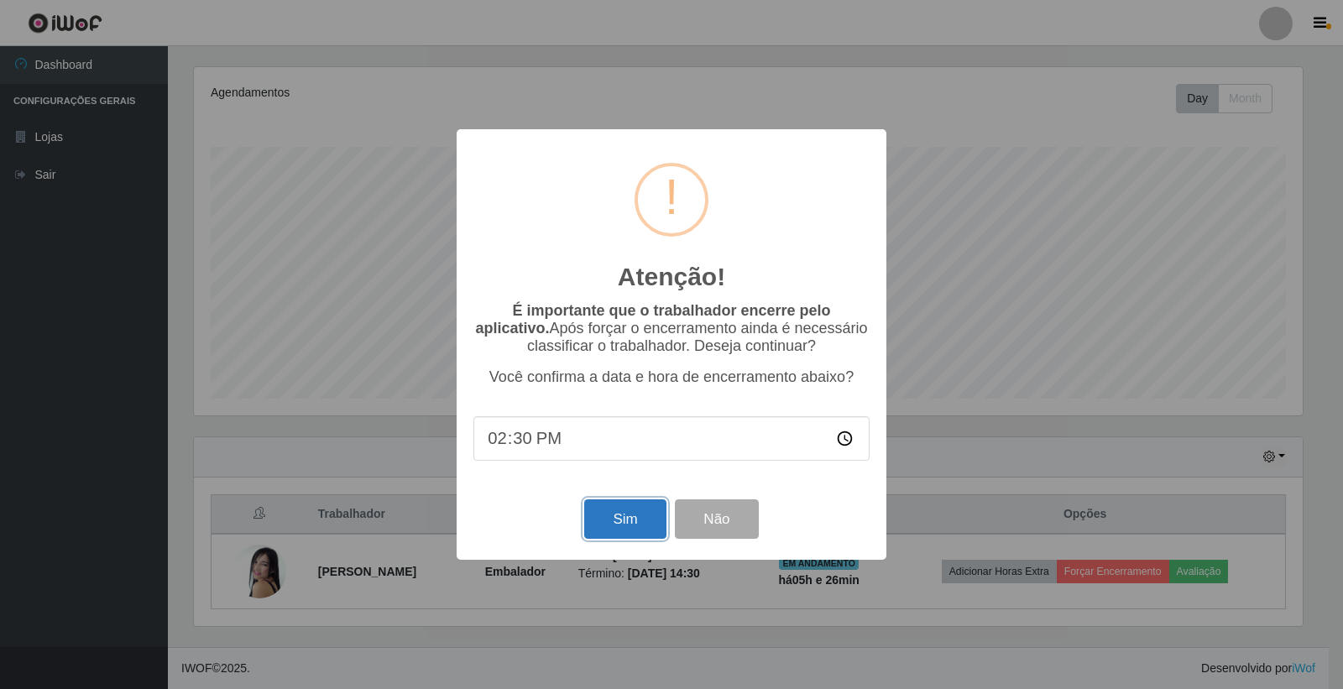
click at [639, 520] on button "Sim" at bounding box center [624, 518] width 81 height 39
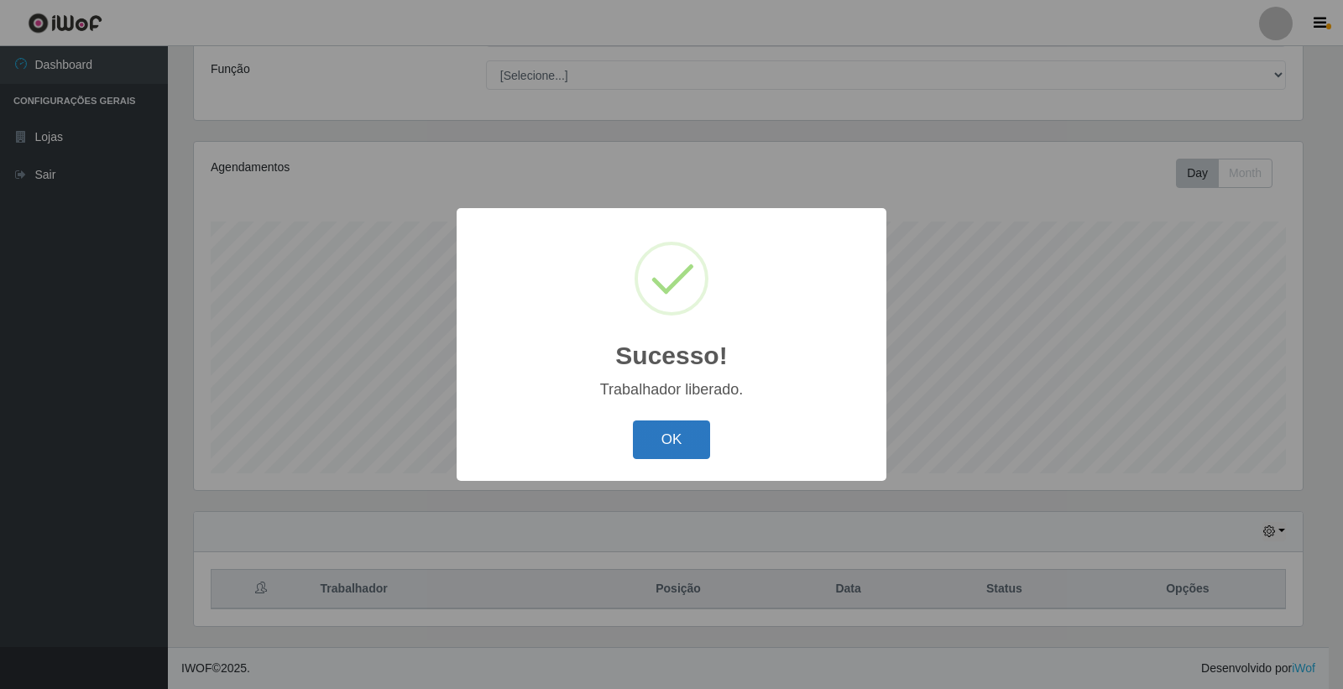
click at [664, 439] on button "OK" at bounding box center [672, 440] width 78 height 39
